Goal: Task Accomplishment & Management: Manage account settings

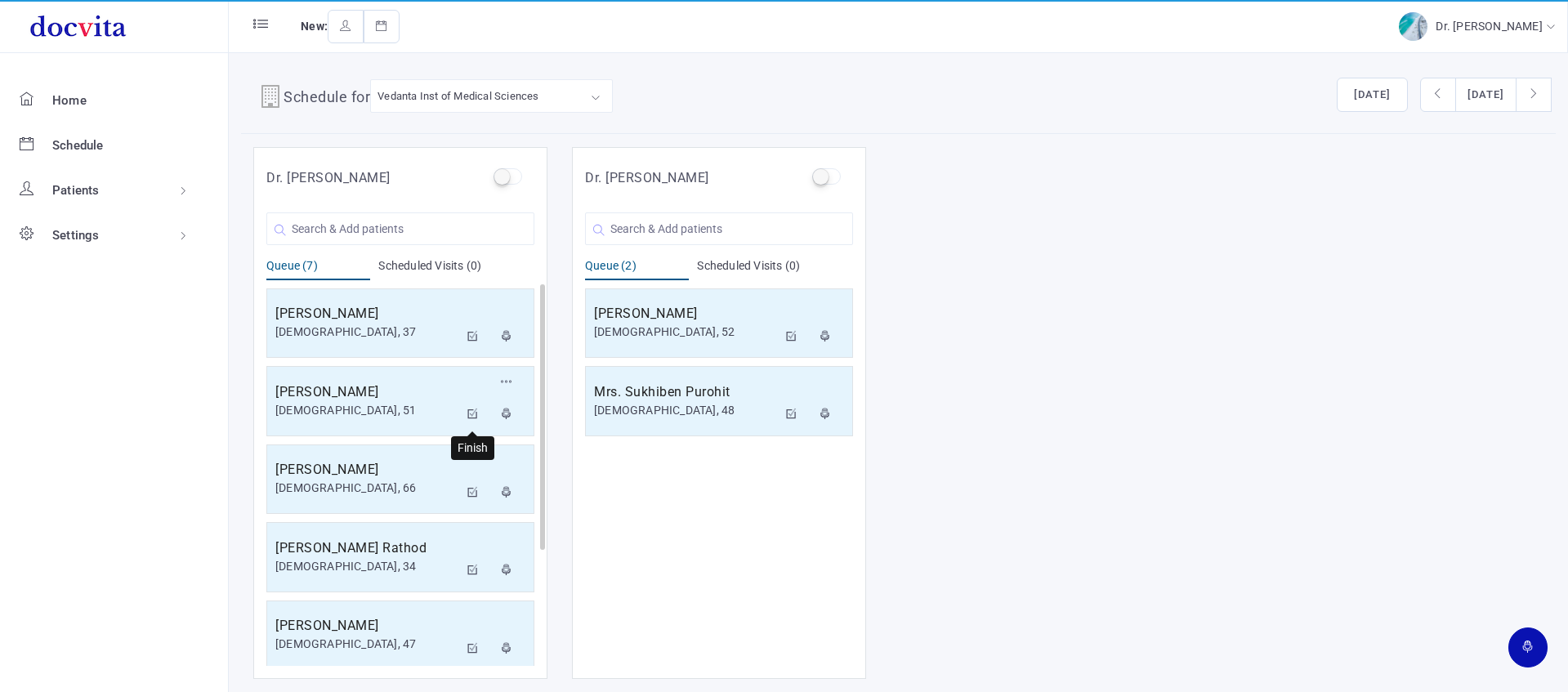
click at [475, 417] on icon at bounding box center [473, 413] width 11 height 10
click at [469, 494] on icon at bounding box center [473, 491] width 11 height 10
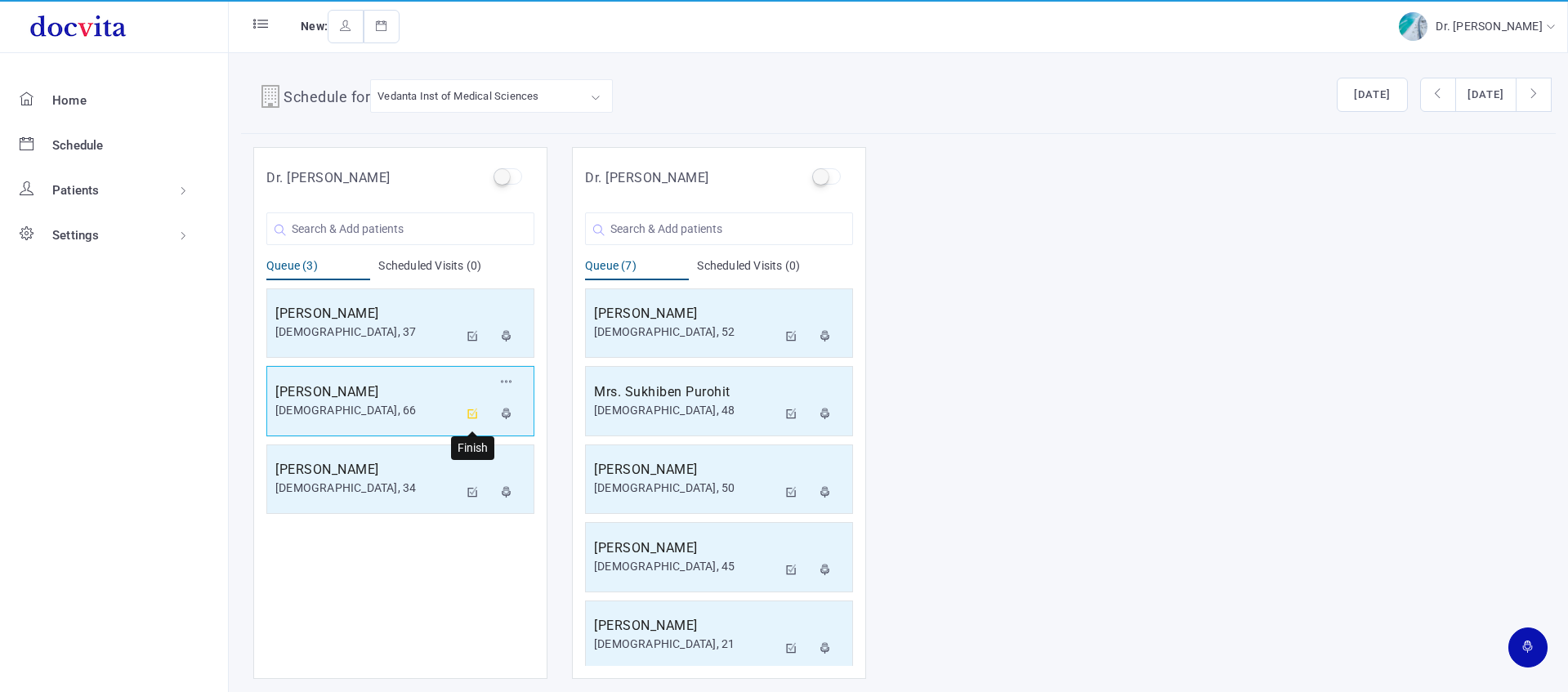
click at [472, 411] on icon at bounding box center [473, 413] width 11 height 10
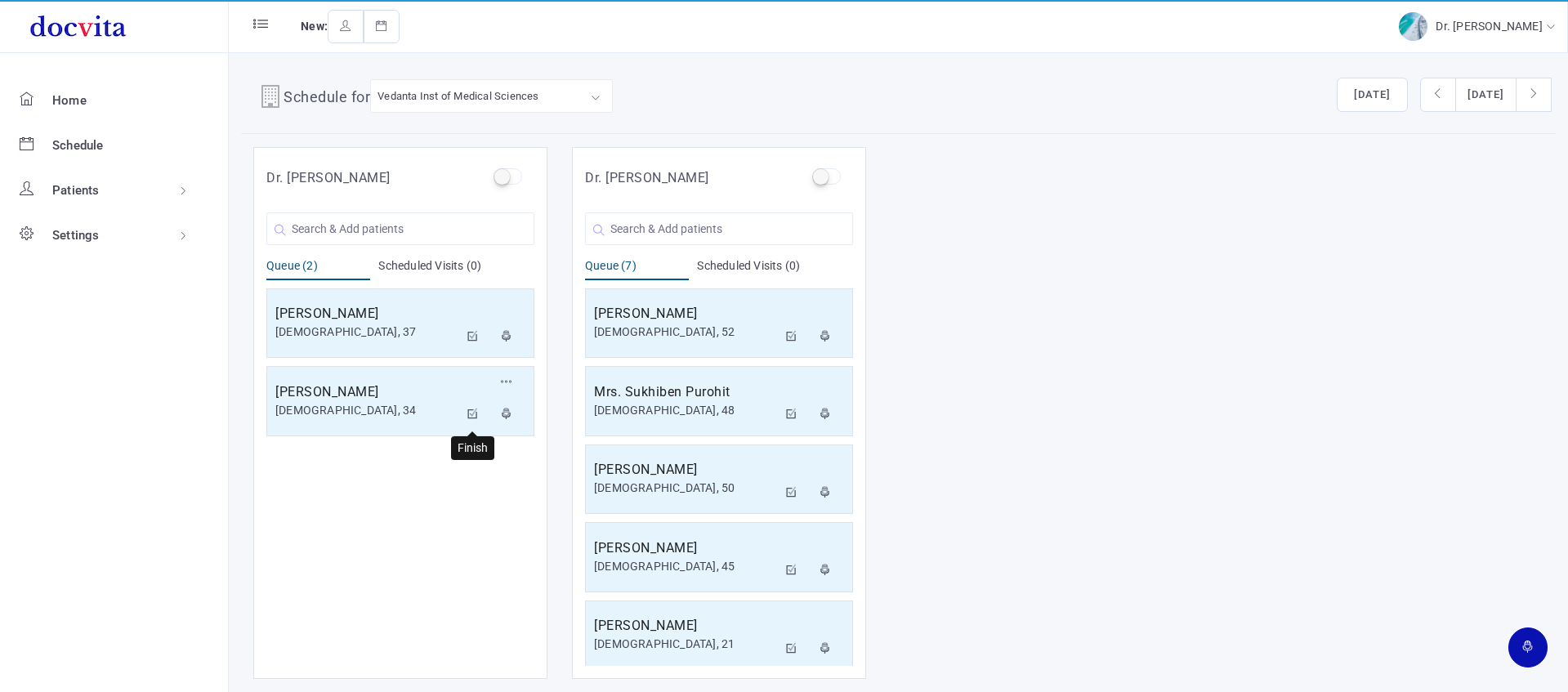
click at [466, 414] on button at bounding box center [473, 414] width 30 height 33
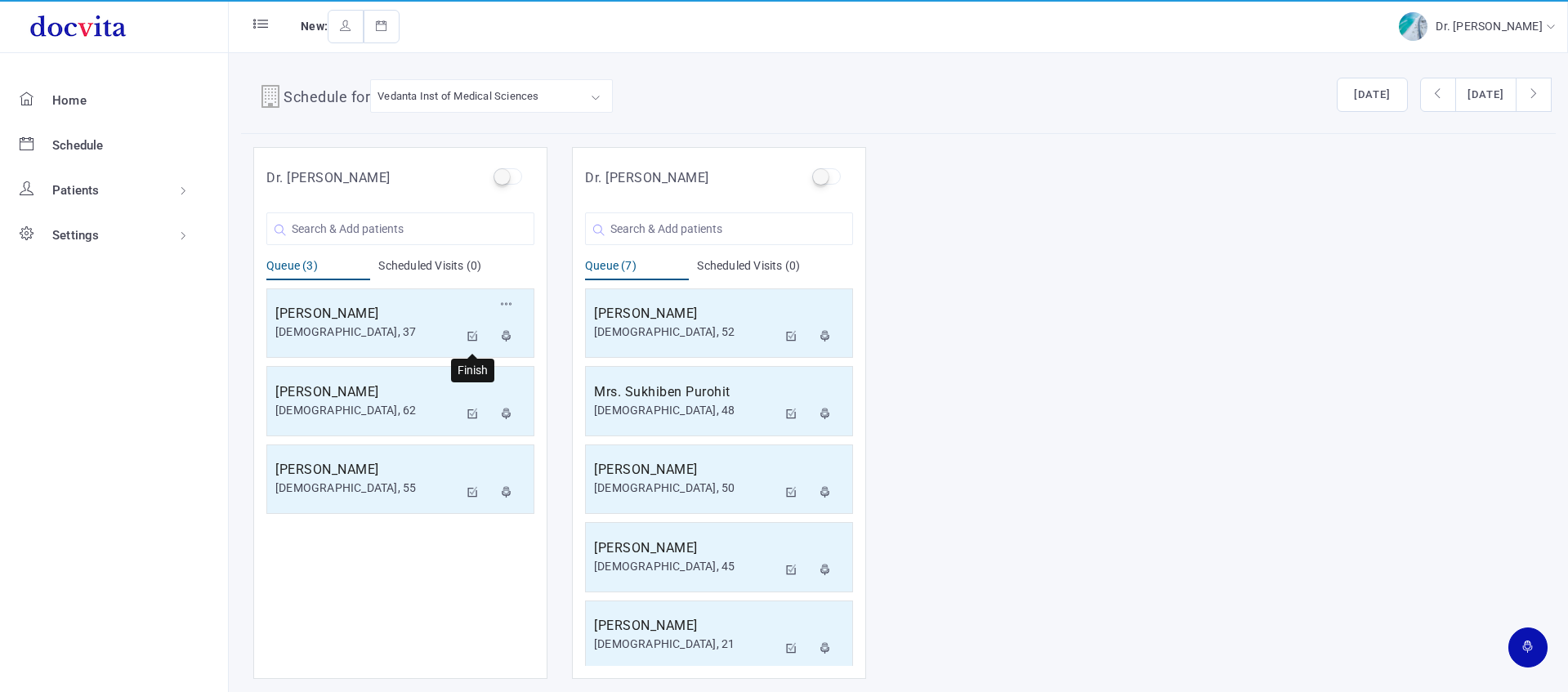
click at [471, 340] on icon at bounding box center [473, 335] width 11 height 10
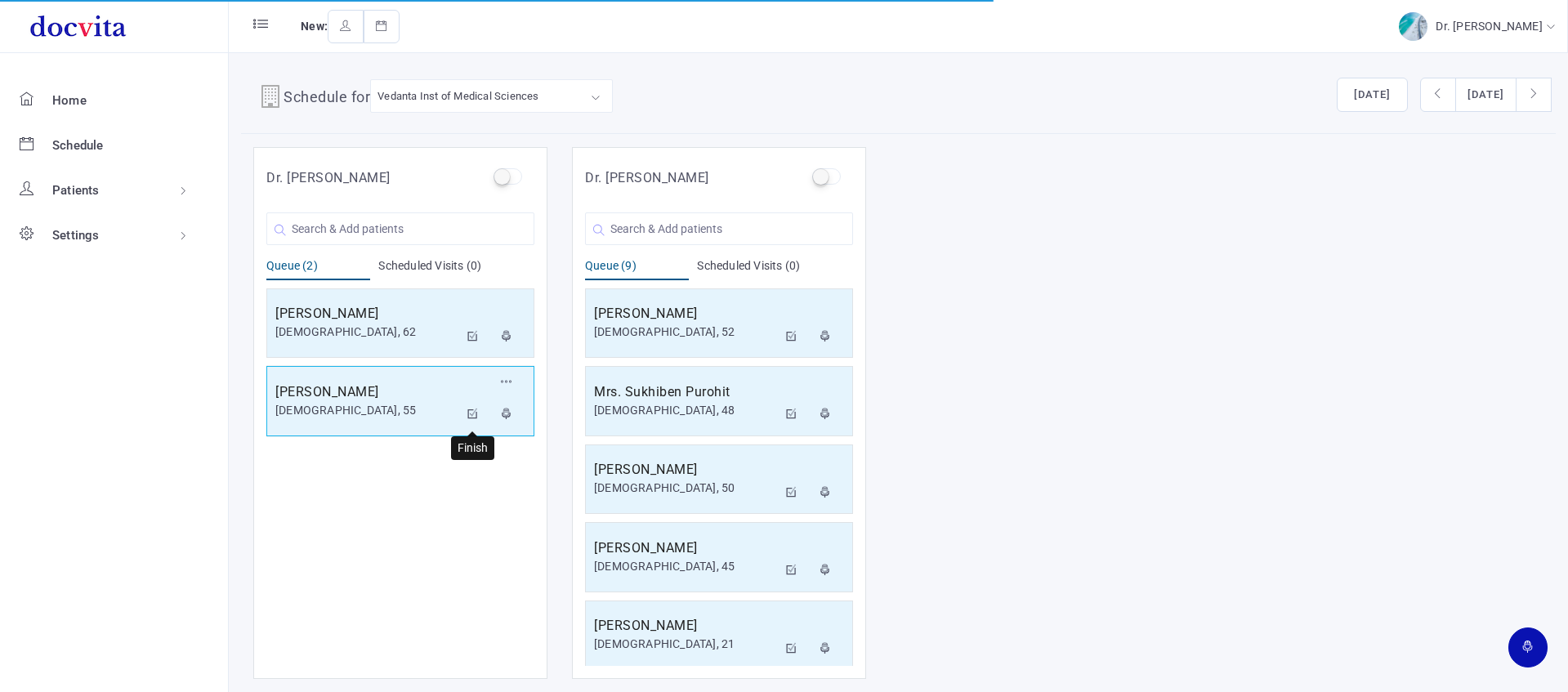
click at [469, 411] on icon at bounding box center [473, 413] width 11 height 10
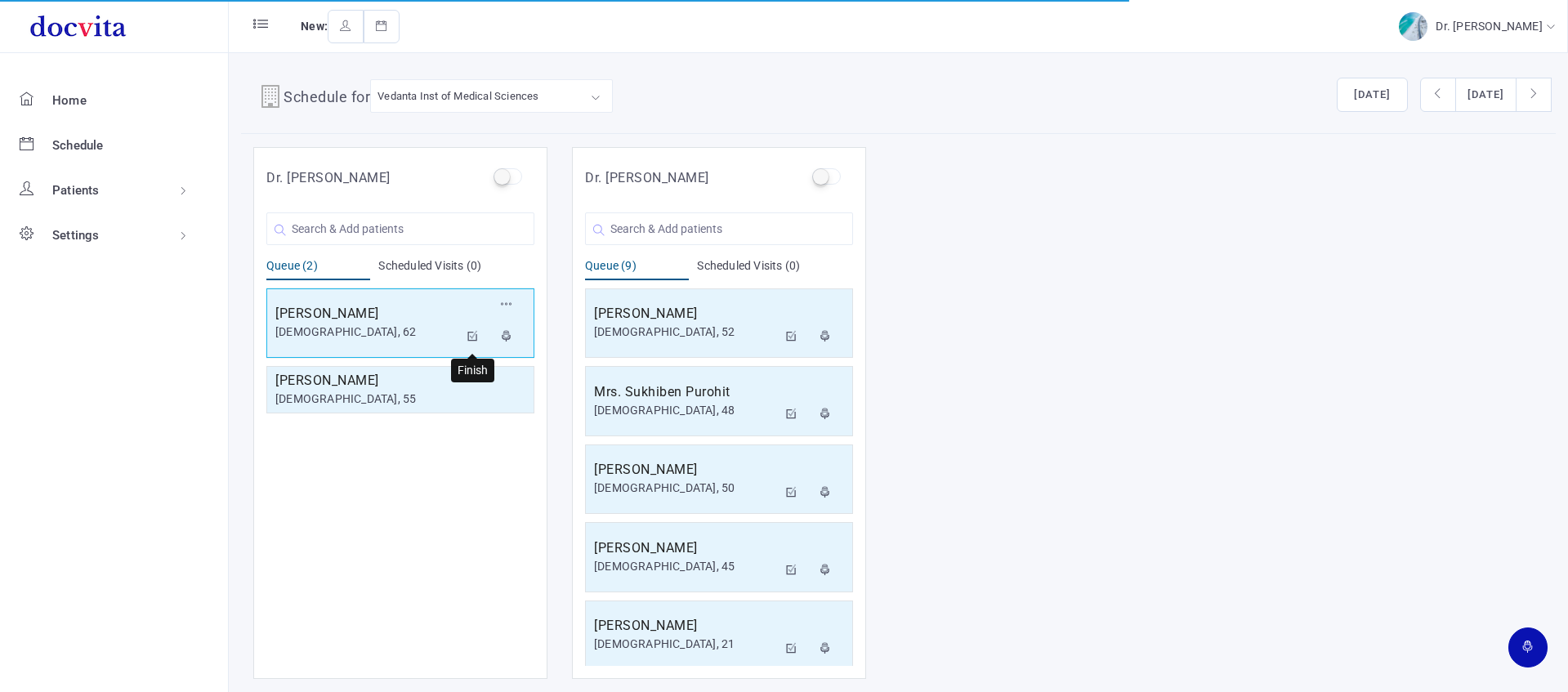
click at [468, 334] on icon at bounding box center [473, 335] width 11 height 10
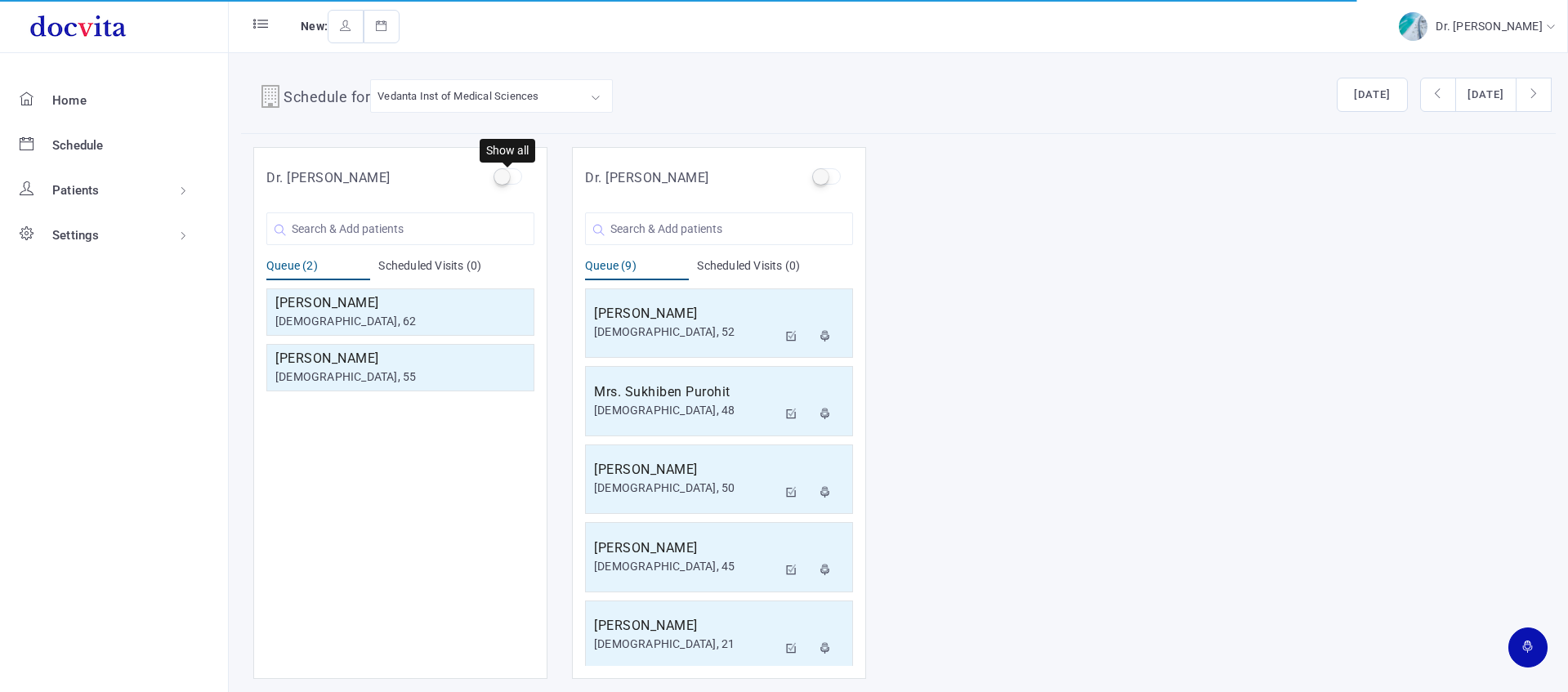
click at [506, 182] on label at bounding box center [507, 176] width 29 height 17
click at [504, 179] on input "checkbox" at bounding box center [498, 173] width 10 height 10
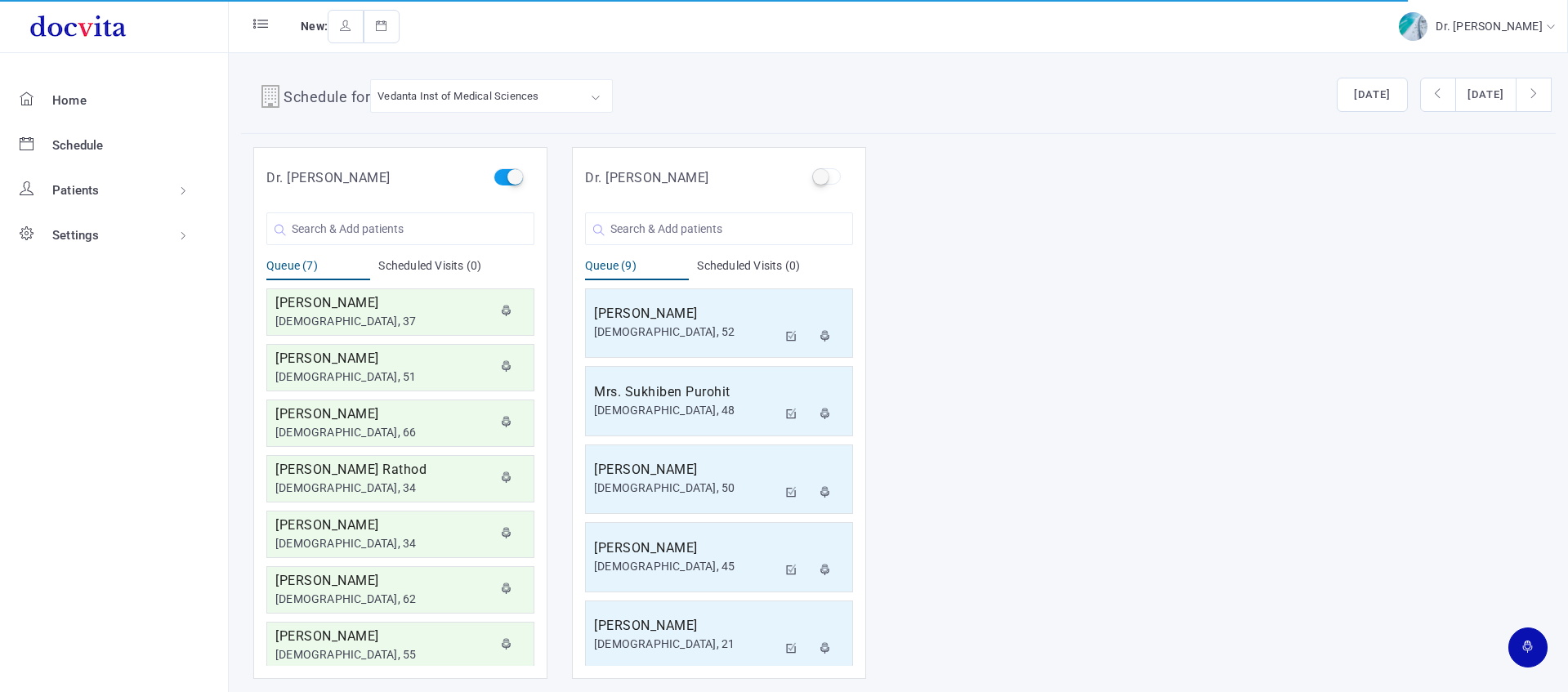
click at [506, 183] on label at bounding box center [507, 176] width 29 height 17
click at [504, 179] on input "checkbox" at bounding box center [498, 173] width 10 height 10
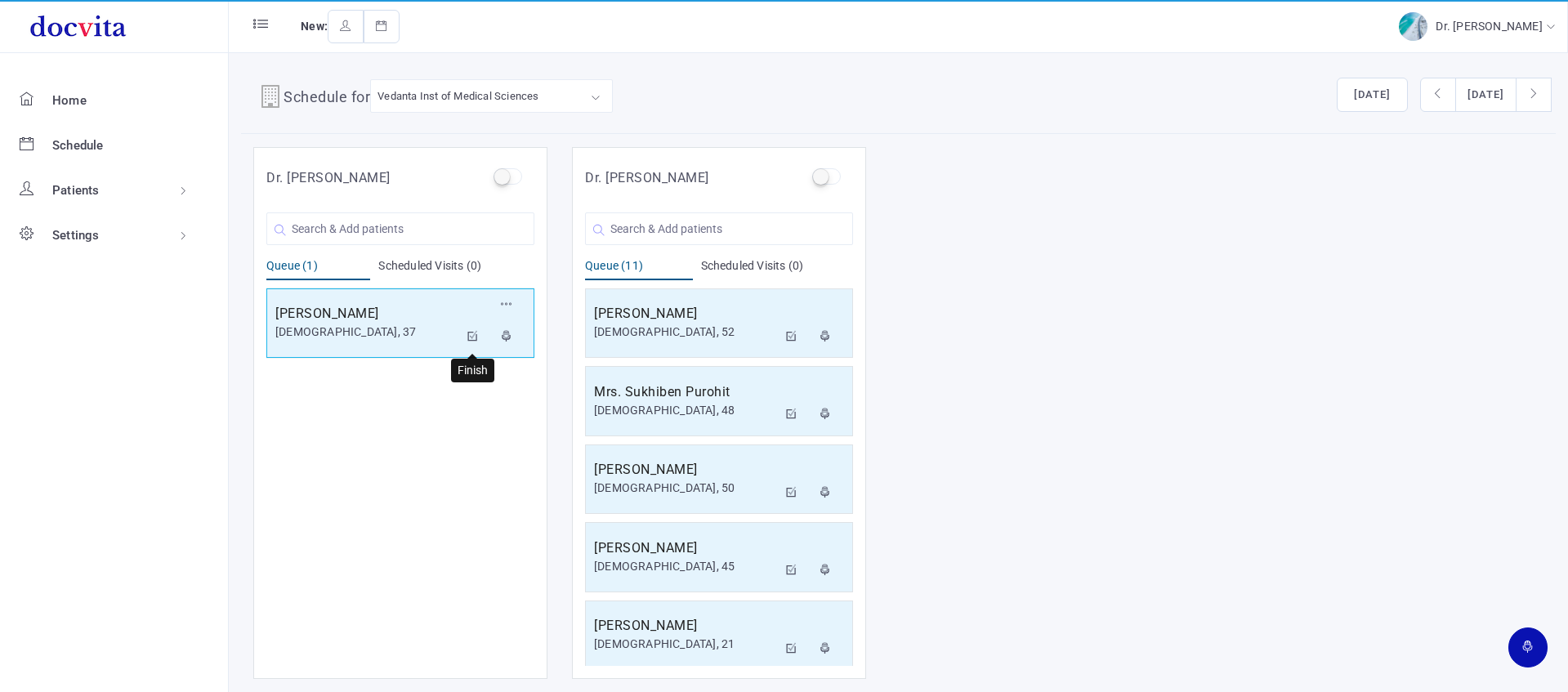
drag, startPoint x: 476, startPoint y: 335, endPoint x: 510, endPoint y: 297, distance: 51.0
click at [475, 335] on icon at bounding box center [473, 335] width 11 height 10
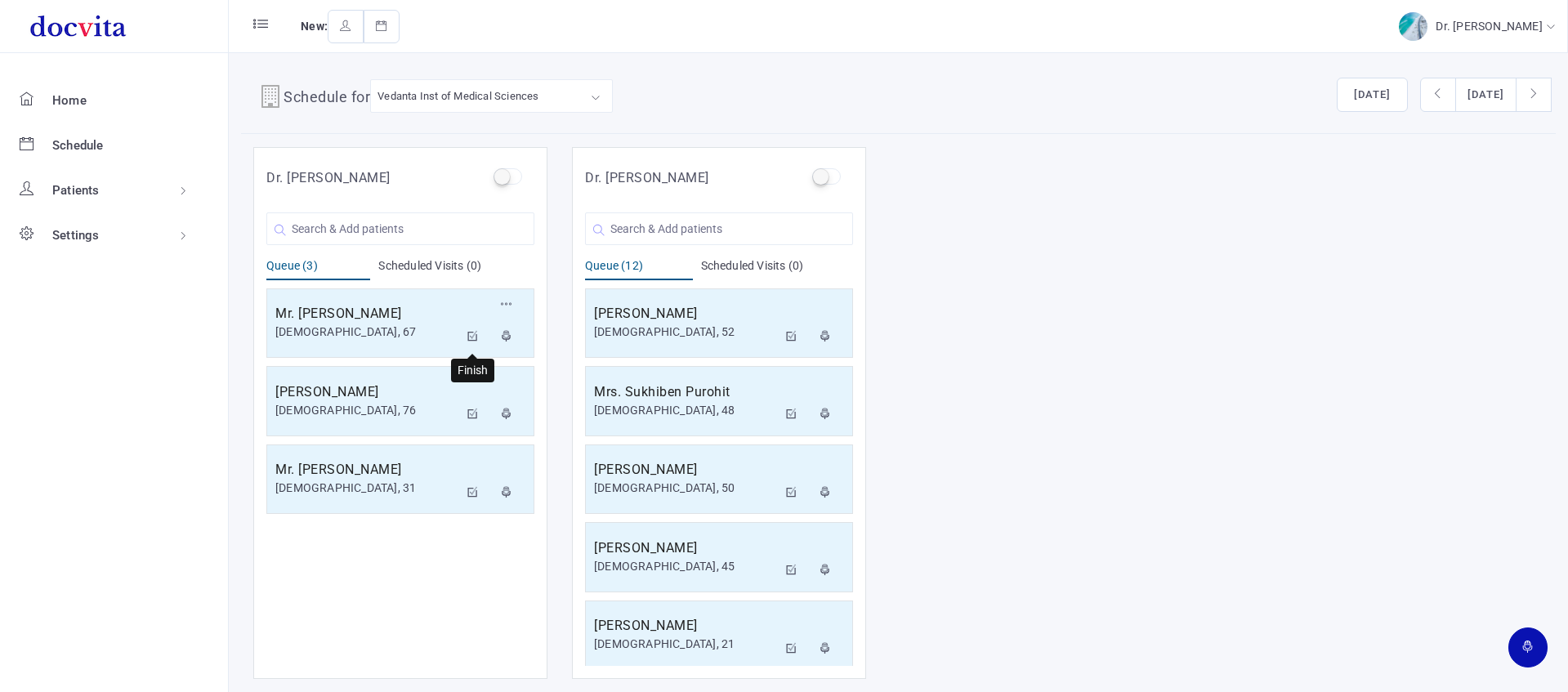
click at [472, 335] on icon at bounding box center [473, 335] width 11 height 10
drag, startPoint x: 476, startPoint y: 333, endPoint x: 471, endPoint y: 322, distance: 12.1
click at [475, 333] on icon at bounding box center [473, 335] width 11 height 10
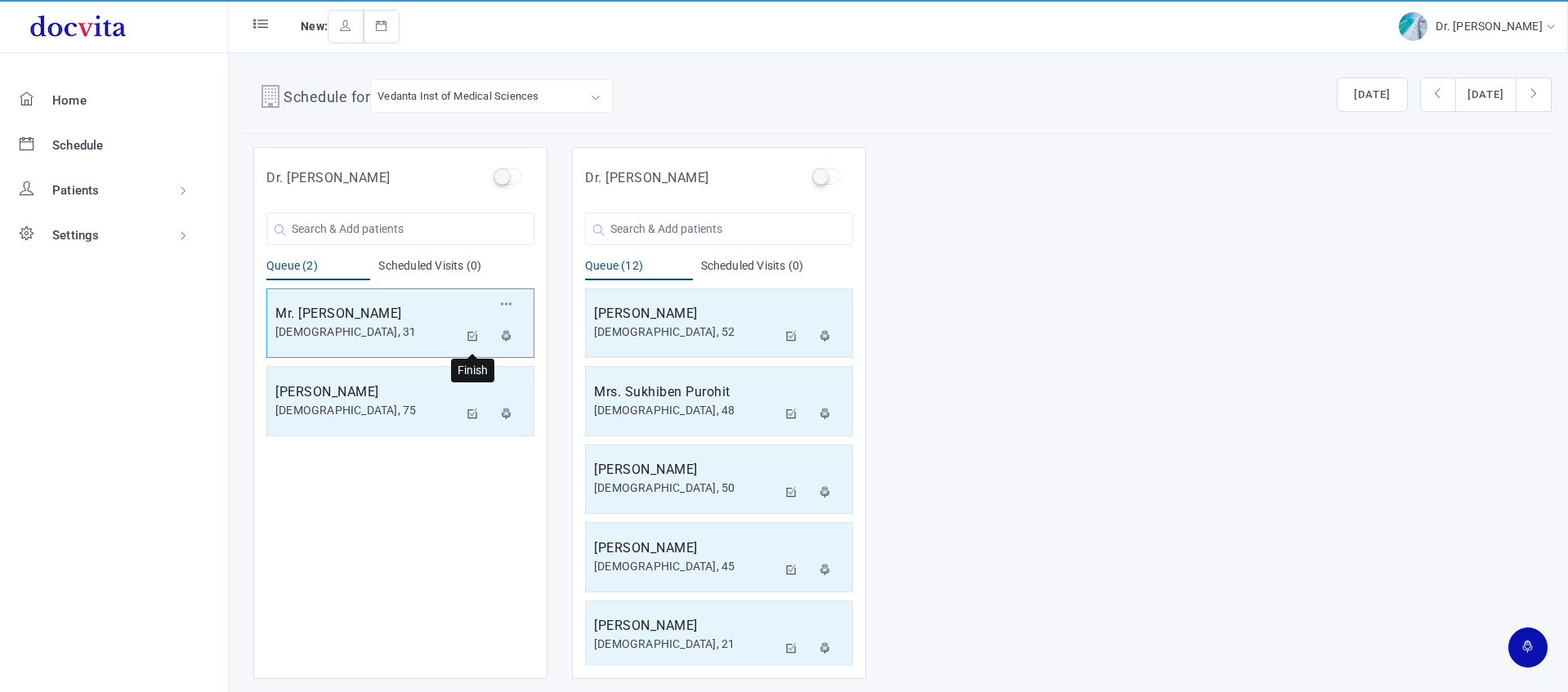
click at [469, 335] on icon at bounding box center [473, 335] width 11 height 10
click at [473, 341] on button at bounding box center [473, 336] width 30 height 33
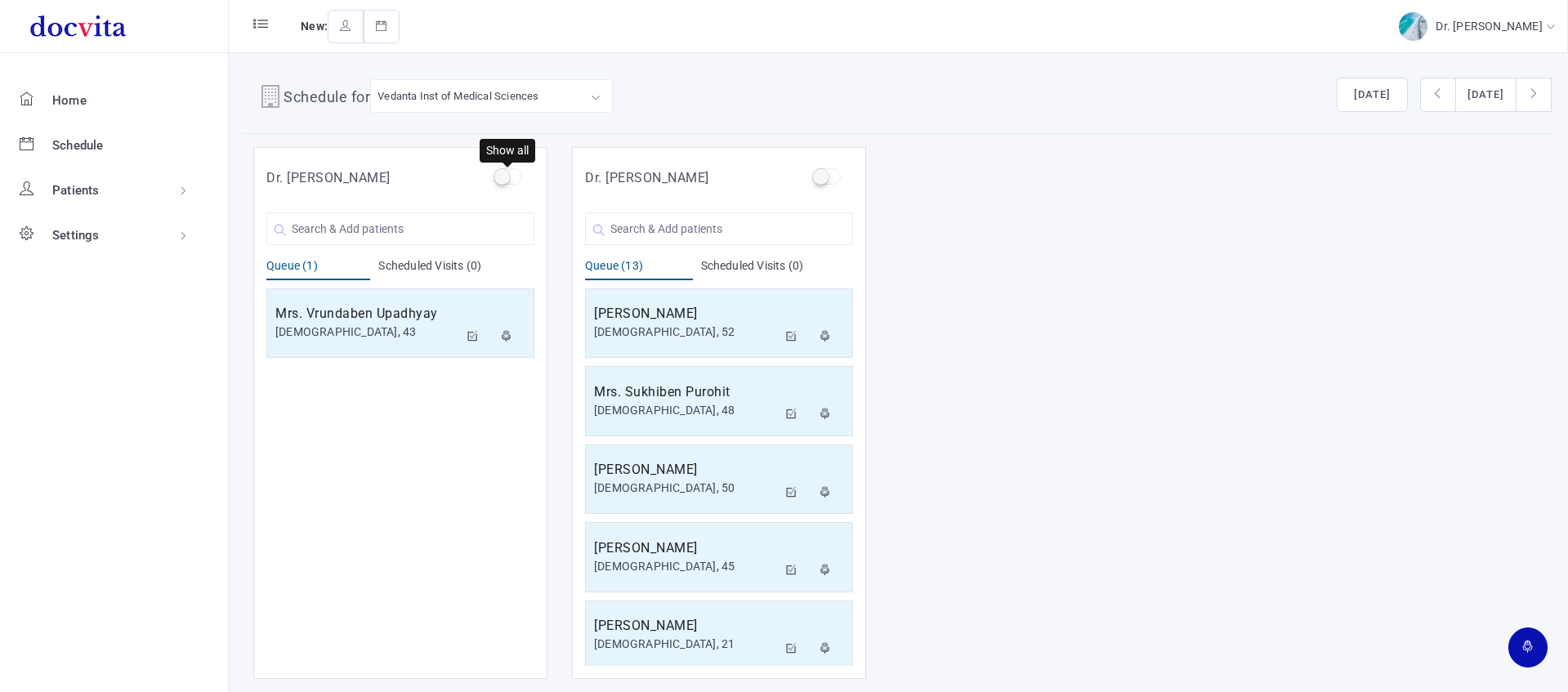
click at [504, 176] on label at bounding box center [507, 176] width 29 height 17
click at [504, 176] on input "checkbox" at bounding box center [498, 173] width 10 height 10
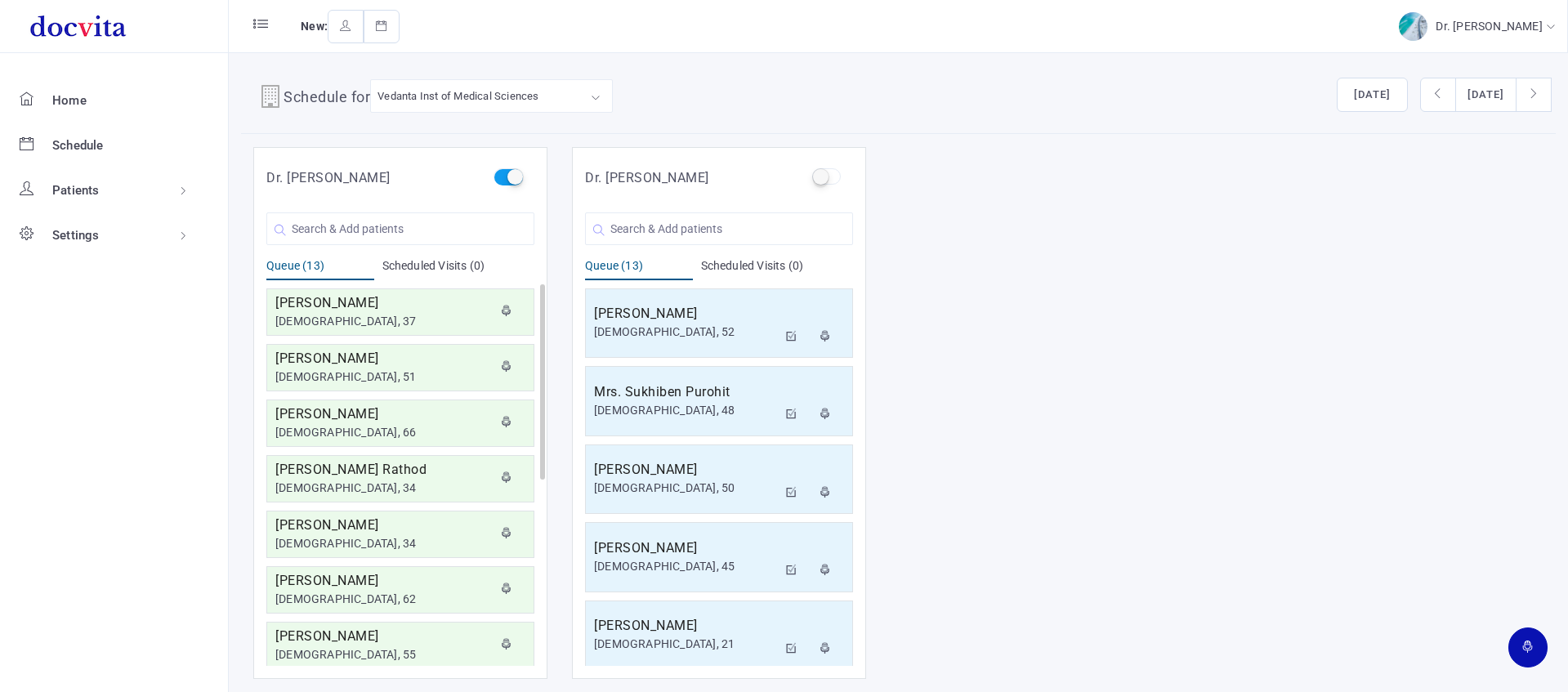
click at [511, 178] on label at bounding box center [507, 176] width 29 height 17
click at [504, 178] on input "checkbox" at bounding box center [498, 173] width 10 height 10
checkbox input "false"
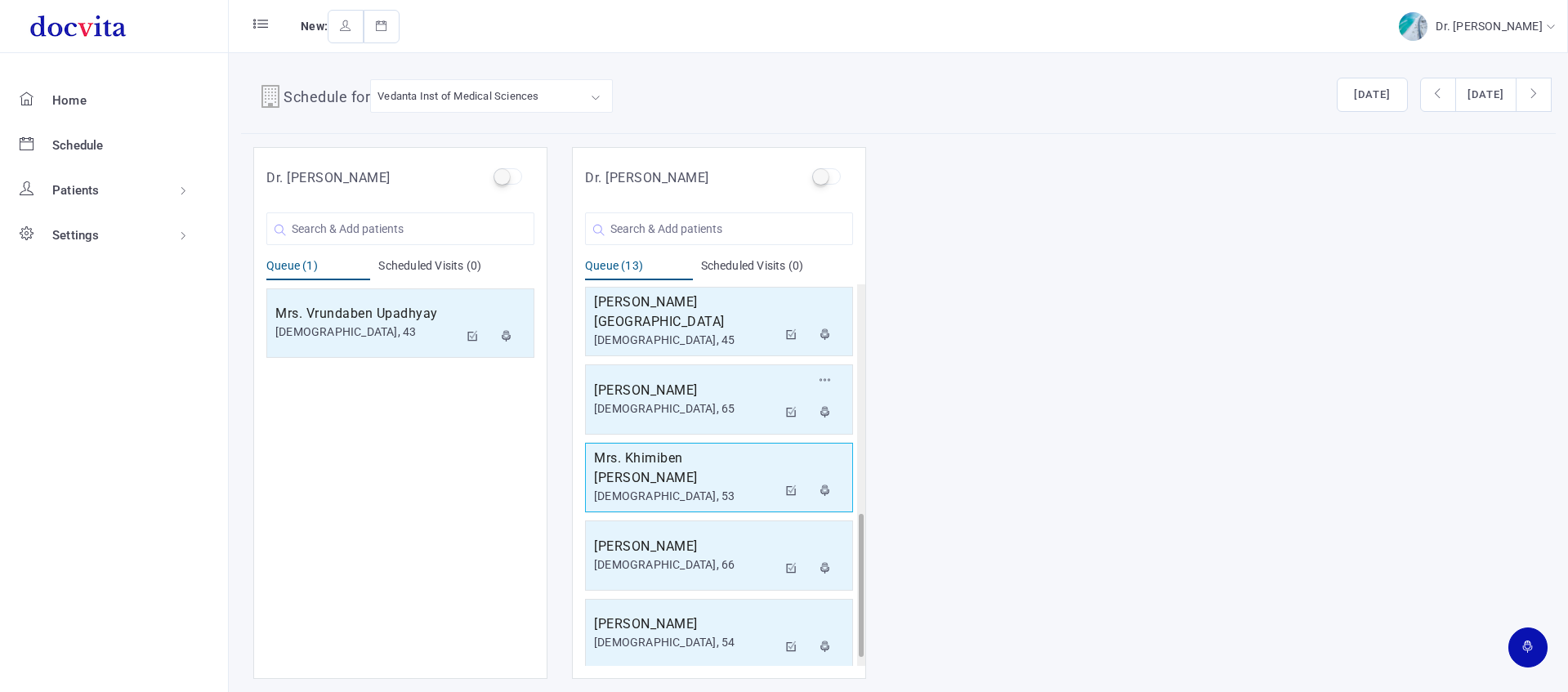
scroll to position [633, 0]
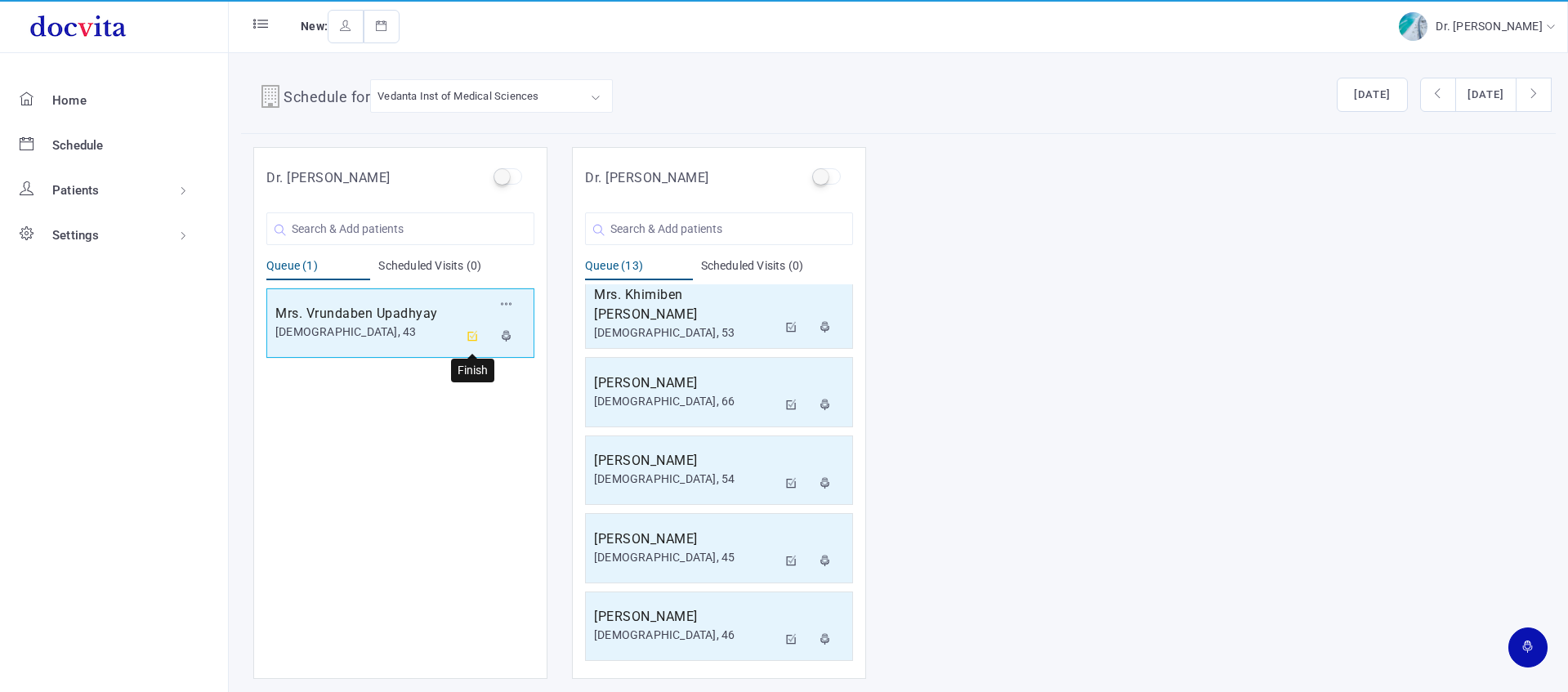
click at [478, 327] on button at bounding box center [473, 336] width 30 height 33
